Goal: Task Accomplishment & Management: Complete application form

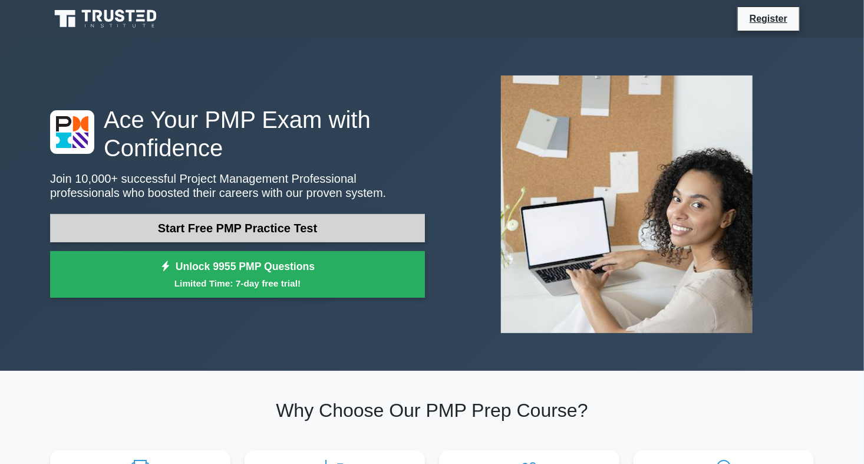
click at [300, 227] on link "Start Free PMP Practice Test" at bounding box center [237, 228] width 375 height 28
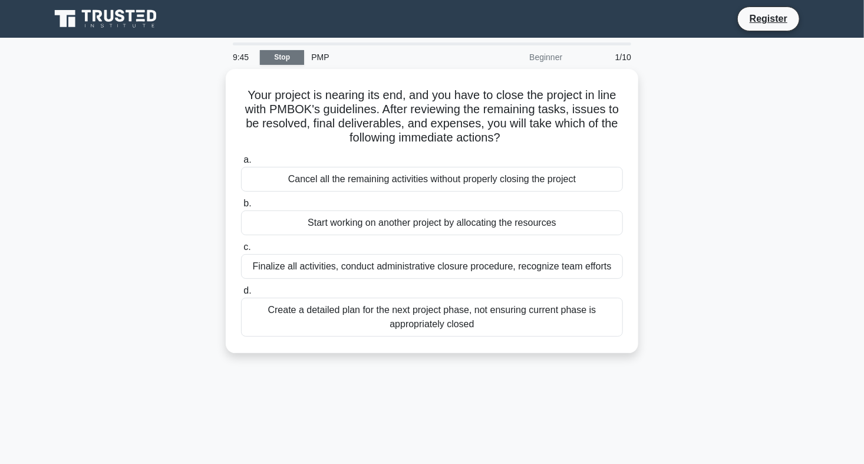
click at [283, 60] on link "Stop" at bounding box center [282, 57] width 44 height 15
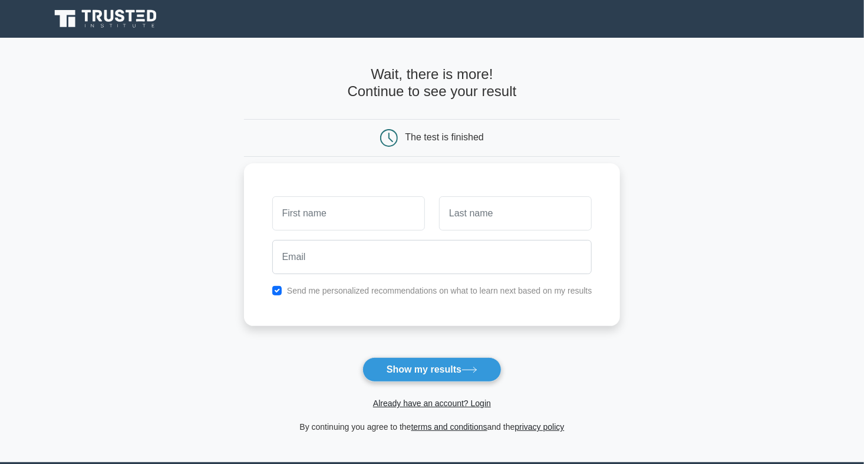
click at [334, 217] on input "text" at bounding box center [348, 213] width 153 height 34
type input "[PERSON_NAME]"
click at [500, 213] on input "text" at bounding box center [515, 213] width 153 height 34
type input "kathini"
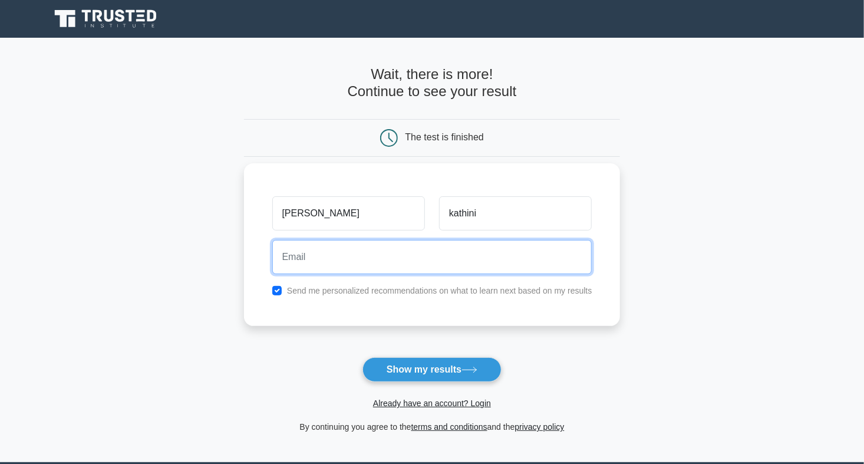
click at [380, 261] on input "email" at bounding box center [432, 257] width 320 height 34
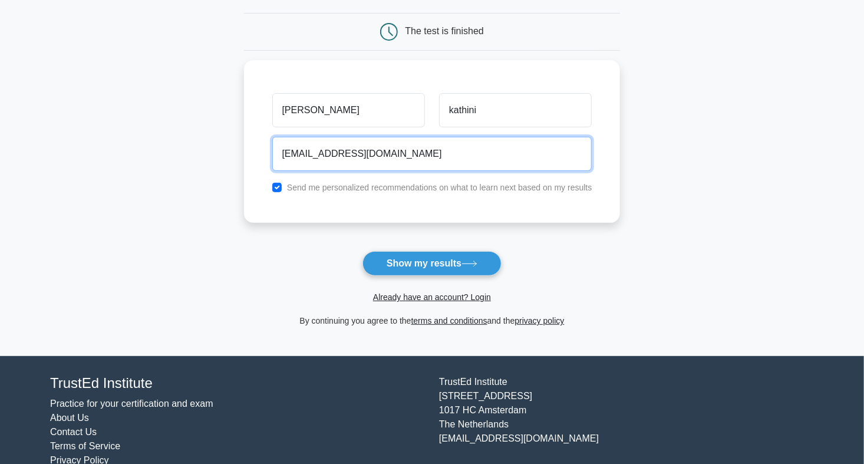
scroll to position [127, 0]
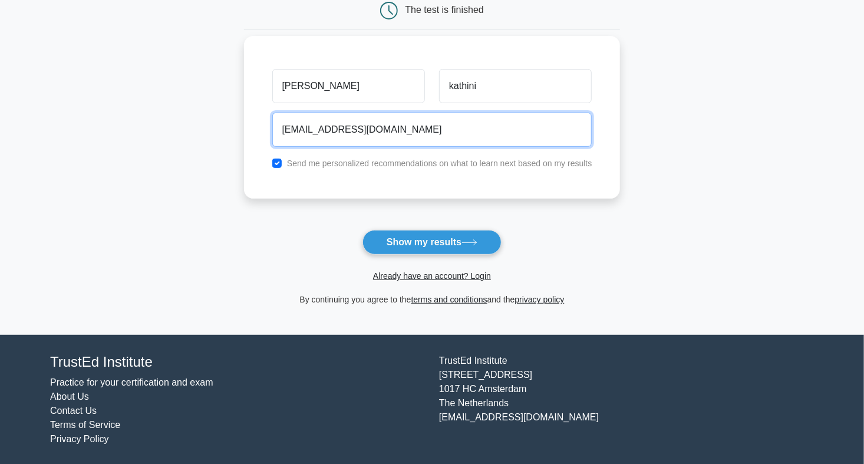
type input "[EMAIL_ADDRESS][DOMAIN_NAME]"
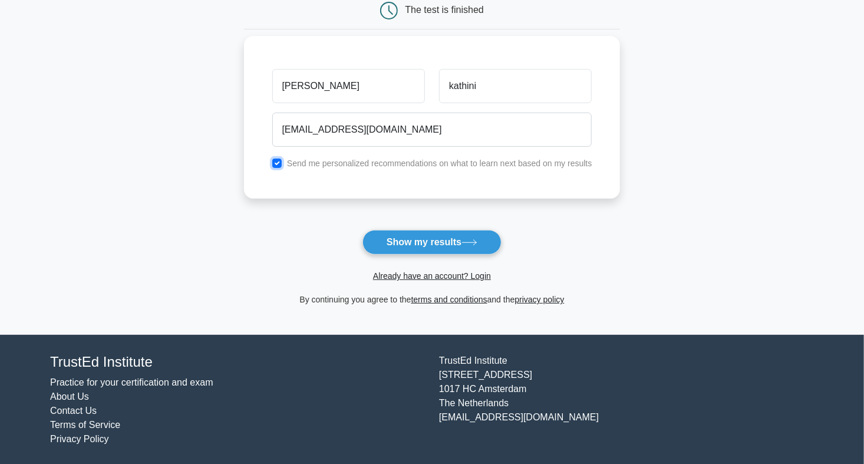
click at [280, 160] on input "checkbox" at bounding box center [276, 162] width 9 height 9
checkbox input "true"
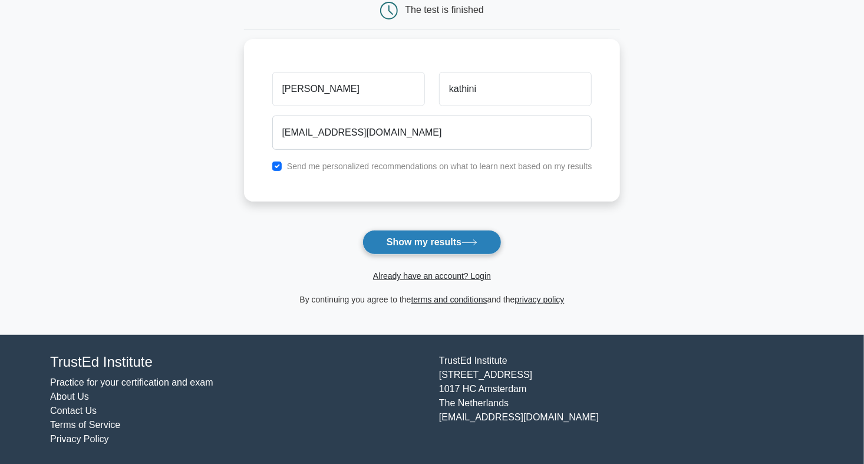
click at [437, 232] on button "Show my results" at bounding box center [431, 242] width 139 height 25
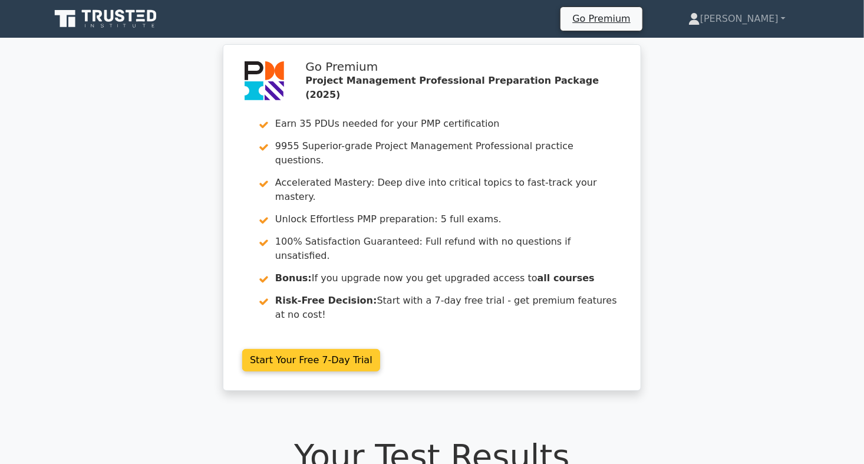
click at [330, 349] on link "Start Your Free 7-Day Trial" at bounding box center [311, 360] width 138 height 22
